Goal: Navigation & Orientation: Find specific page/section

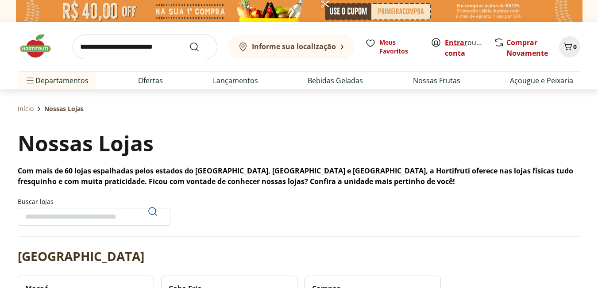
click at [464, 42] on link "Entrar" at bounding box center [456, 43] width 23 height 10
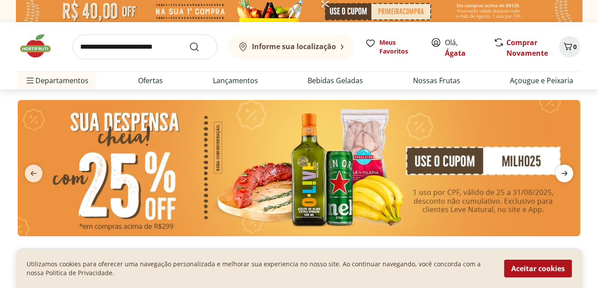
click at [567, 171] on icon "next" at bounding box center [564, 173] width 6 height 5
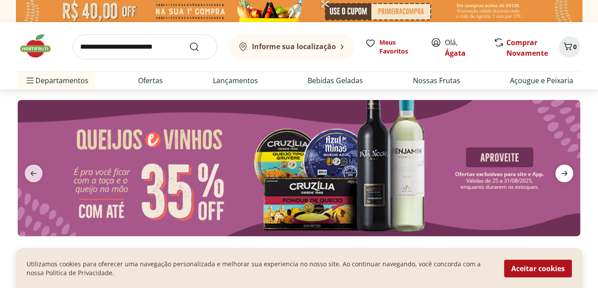
click at [567, 171] on icon "next" at bounding box center [564, 173] width 6 height 5
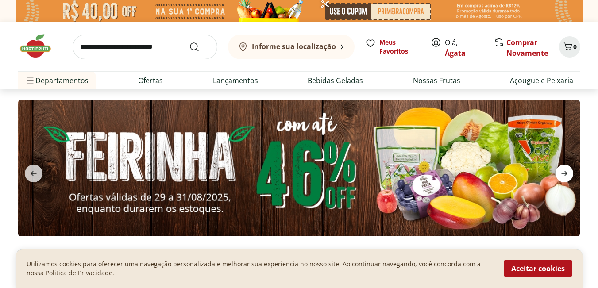
click at [567, 171] on icon "next" at bounding box center [564, 173] width 6 height 5
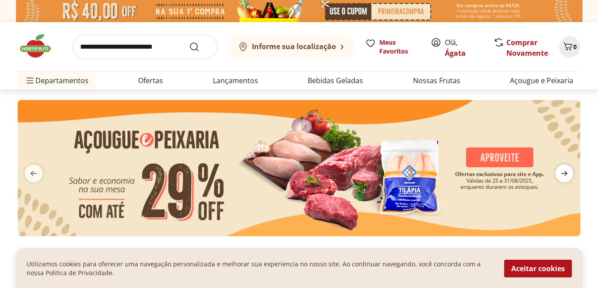
click at [568, 168] on icon "next" at bounding box center [564, 173] width 11 height 11
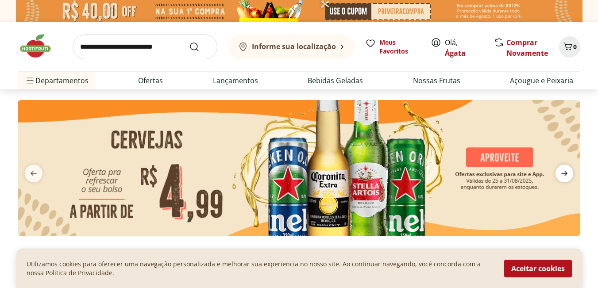
click at [568, 168] on icon "next" at bounding box center [564, 173] width 11 height 11
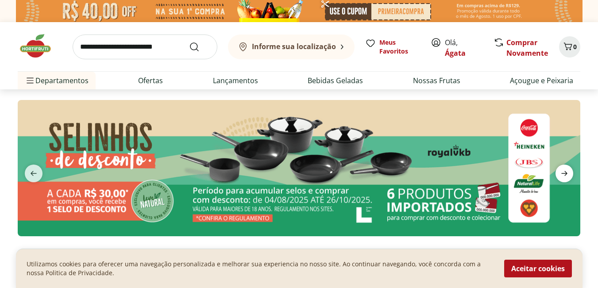
click at [568, 168] on icon "next" at bounding box center [564, 173] width 11 height 11
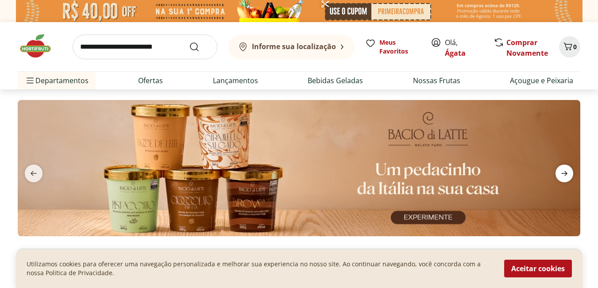
click at [568, 168] on icon "next" at bounding box center [564, 173] width 11 height 11
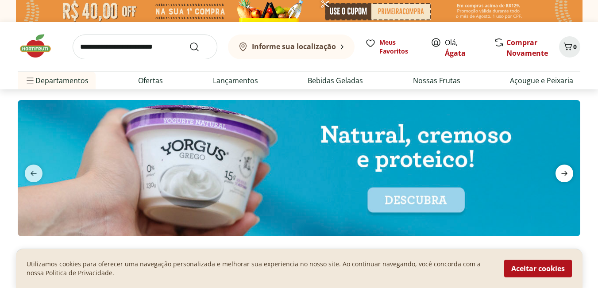
click at [568, 168] on icon "next" at bounding box center [564, 173] width 11 height 11
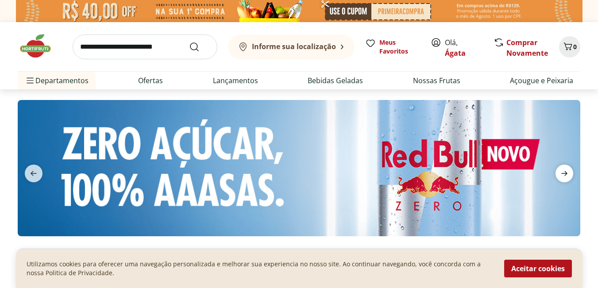
click at [568, 168] on icon "next" at bounding box center [564, 173] width 11 height 11
